Goal: Task Accomplishment & Management: Manage account settings

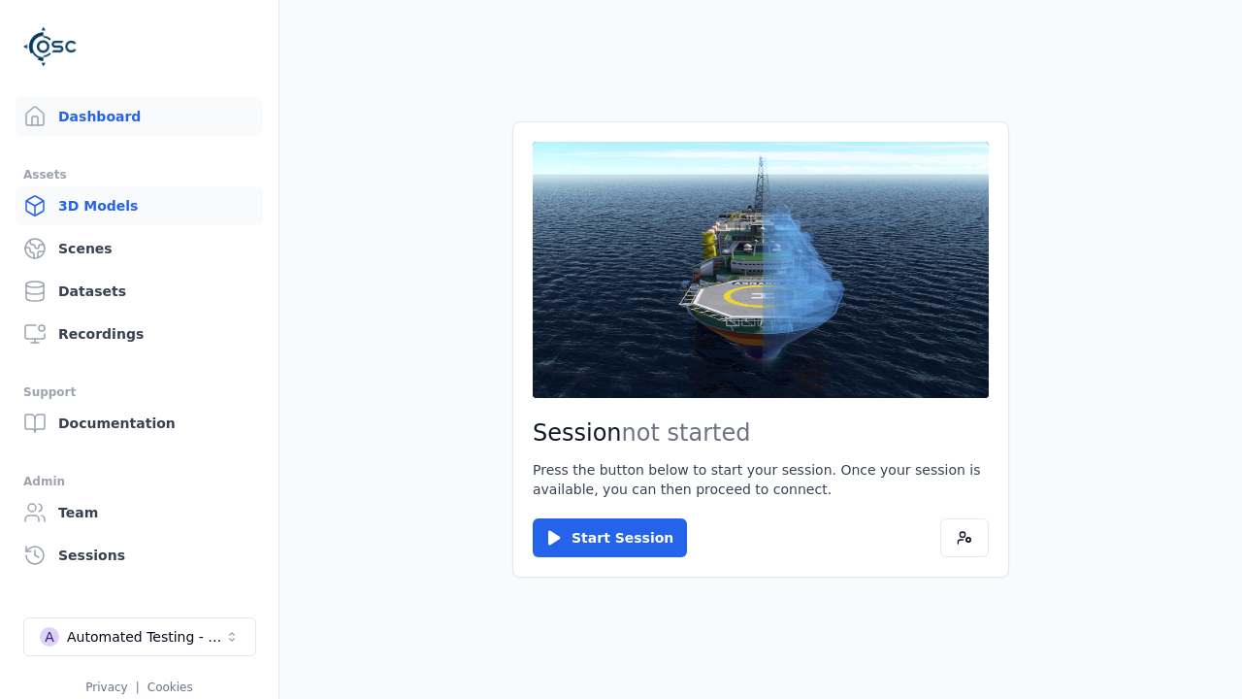
click at [139, 206] on link "3D Models" at bounding box center [140, 205] width 248 height 39
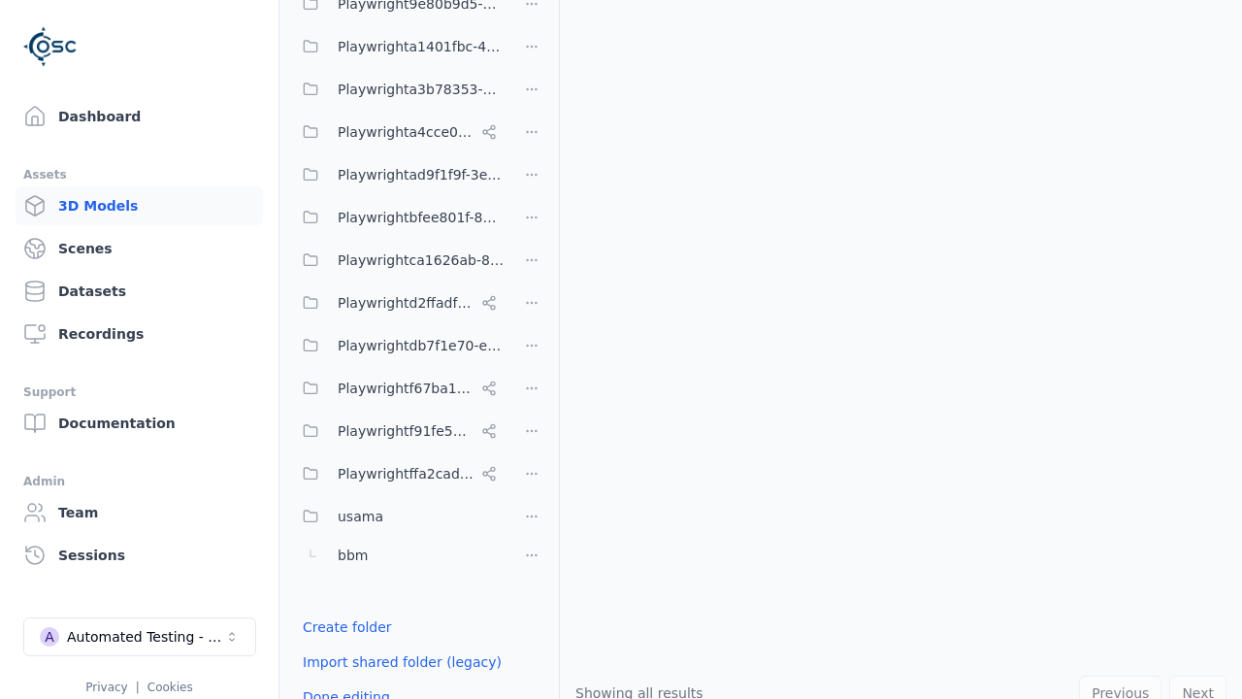
click at [324, 679] on button "Done editing" at bounding box center [346, 696] width 111 height 35
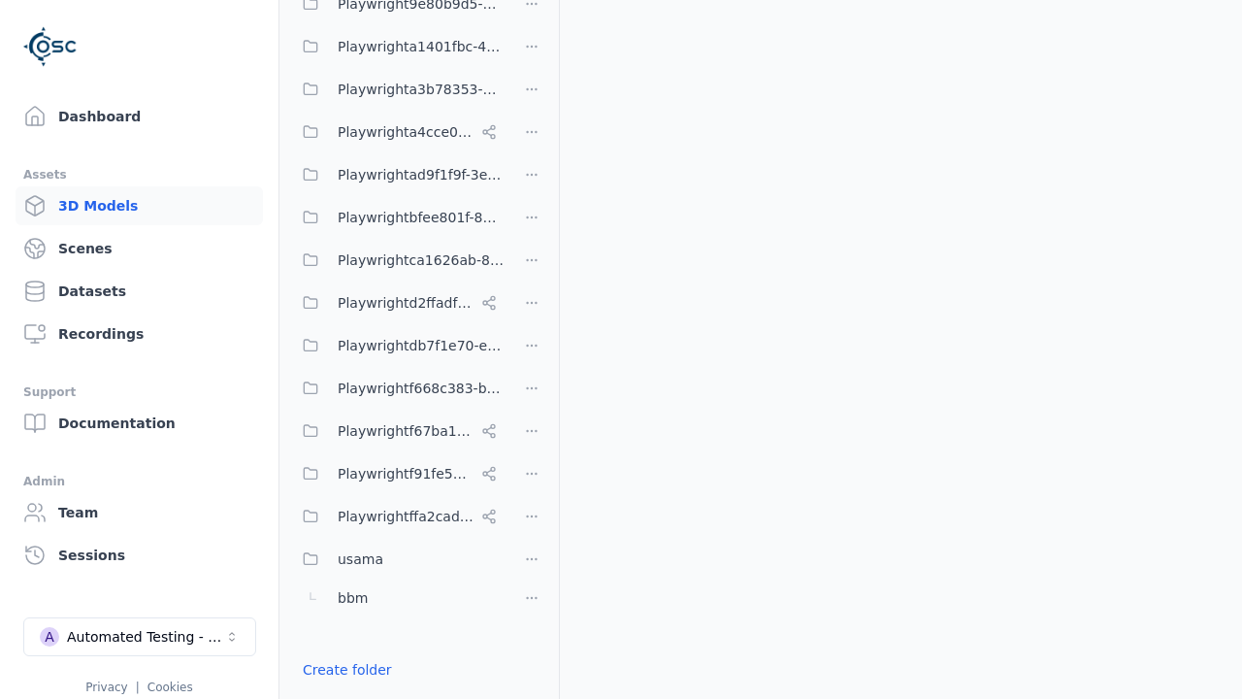
click at [532, 388] on html "Support Dashboard Assets 3D Models Scenes Datasets Recordings Support Documenta…" at bounding box center [621, 349] width 1242 height 699
click at [532, 490] on div "Rename" at bounding box center [540, 490] width 130 height 31
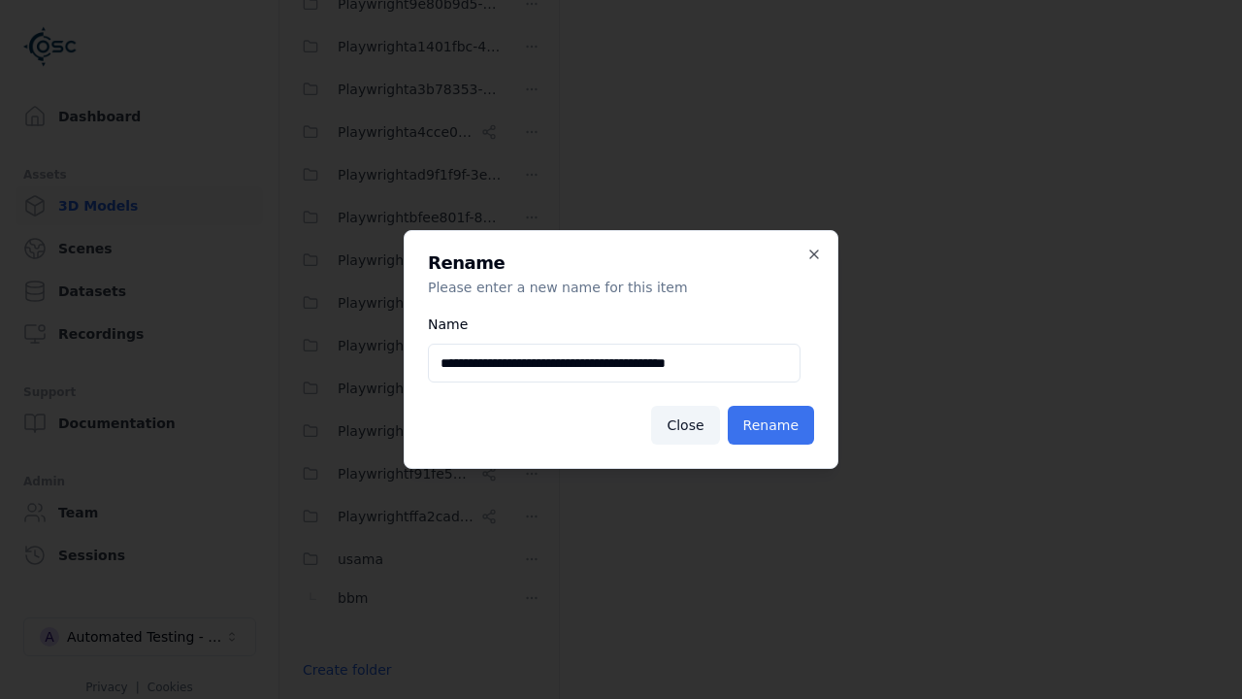
click at [614, 363] on input "**********" at bounding box center [614, 363] width 373 height 39
type input "**********"
click at [775, 425] on button "Rename" at bounding box center [771, 425] width 86 height 39
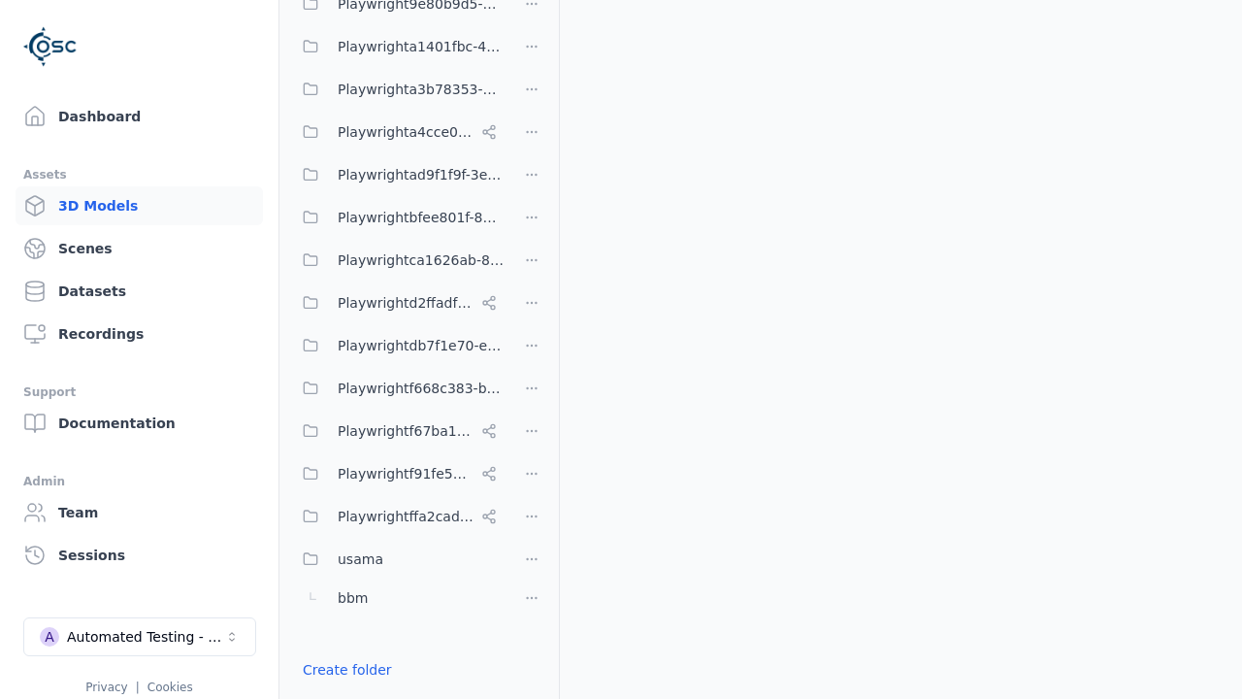
click at [532, 349] on html "Support Dashboard Assets 3D Models Scenes Datasets Recordings Support Documenta…" at bounding box center [621, 349] width 1242 height 699
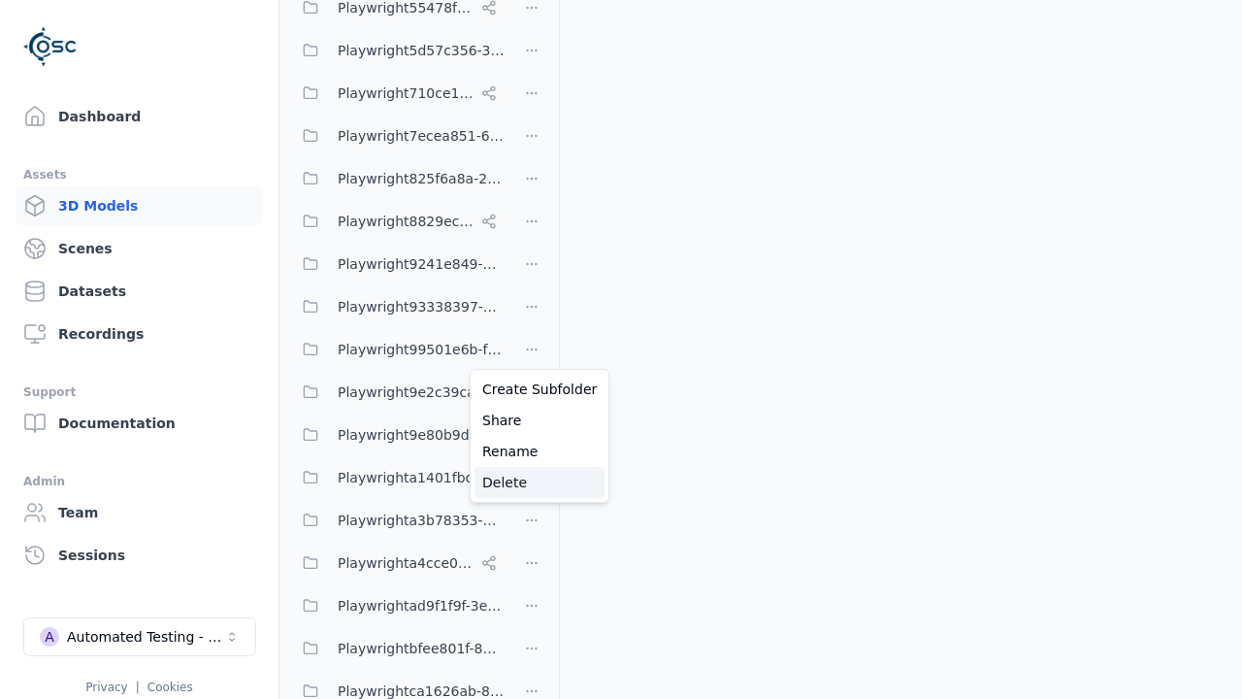
click at [532, 482] on div "Delete" at bounding box center [540, 482] width 130 height 31
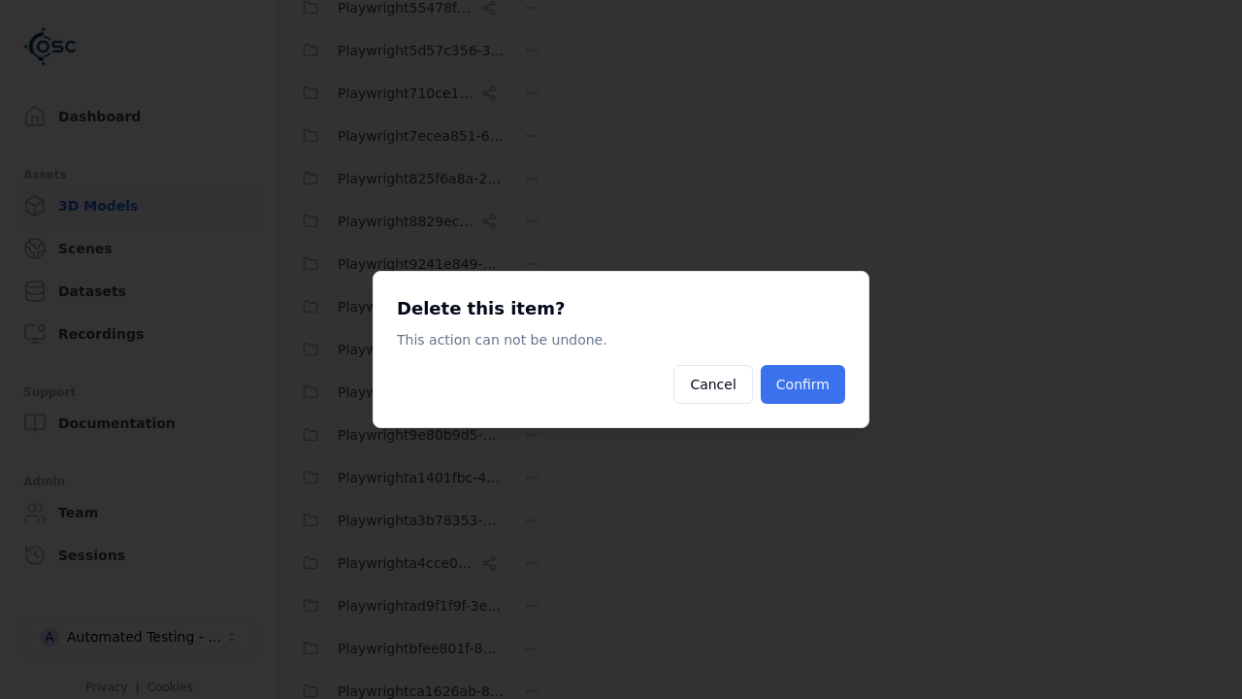
click at [806, 384] on button "Confirm" at bounding box center [803, 384] width 84 height 39
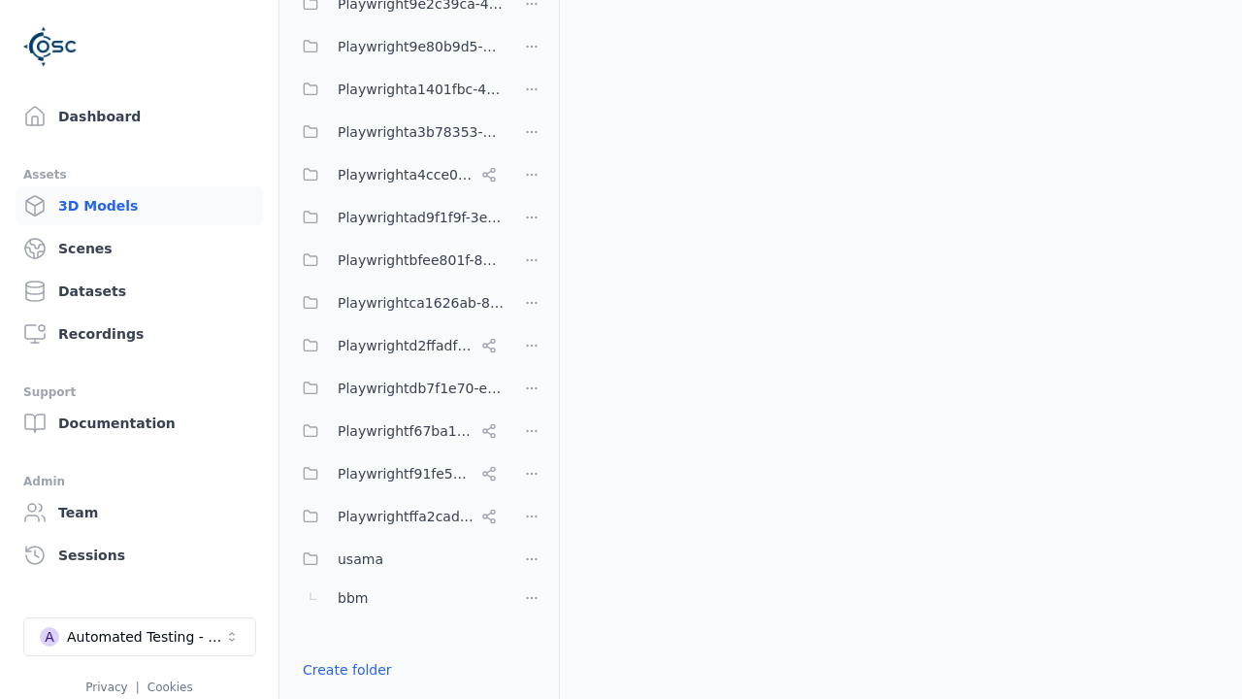
scroll to position [766, 0]
